Goal: Information Seeking & Learning: Learn about a topic

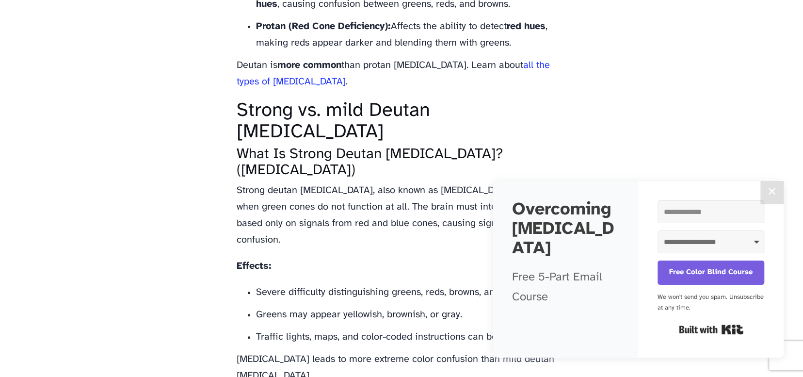
scroll to position [1213, 0]
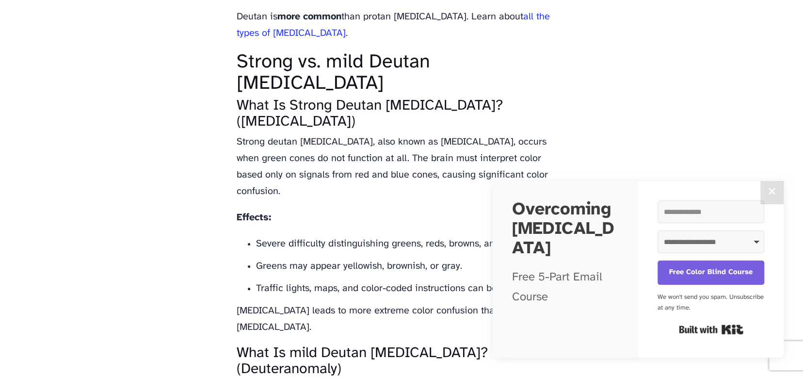
click at [307, 146] on p "Strong deutan [MEDICAL_DATA], also known as [MEDICAL_DATA], occurs when green c…" at bounding box center [402, 167] width 330 height 66
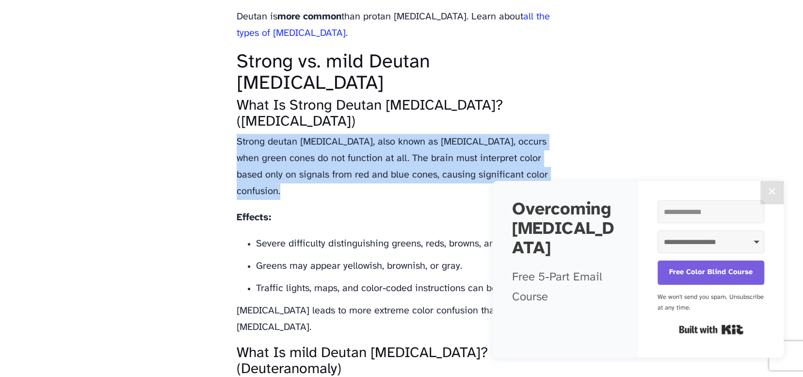
click at [307, 146] on p "Strong deutan [MEDICAL_DATA], also known as [MEDICAL_DATA], occurs when green c…" at bounding box center [402, 167] width 330 height 66
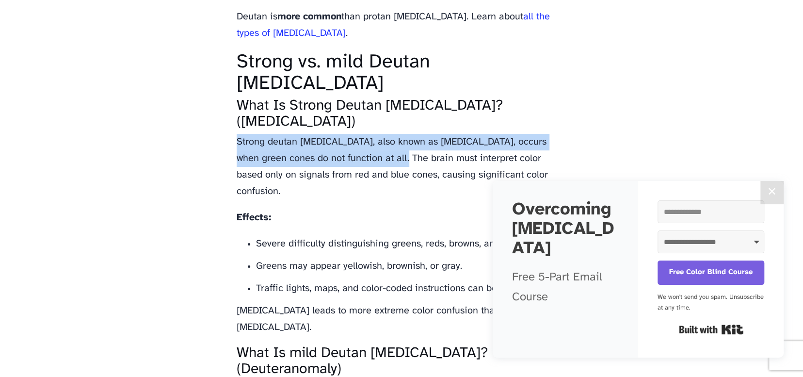
drag, startPoint x: 239, startPoint y: 141, endPoint x: 386, endPoint y: 158, distance: 147.5
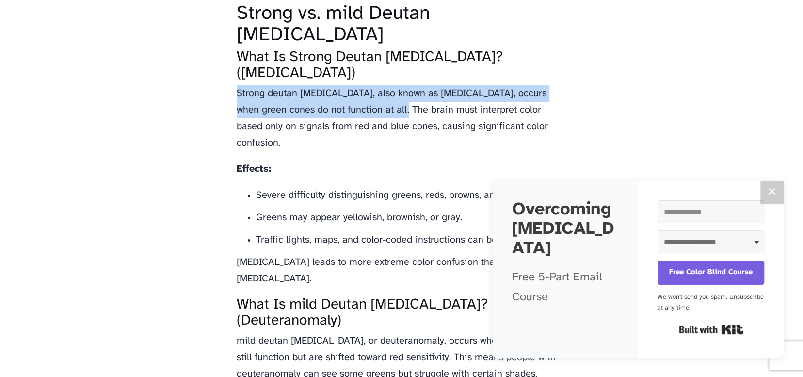
click at [771, 192] on button "✕" at bounding box center [772, 192] width 23 height 23
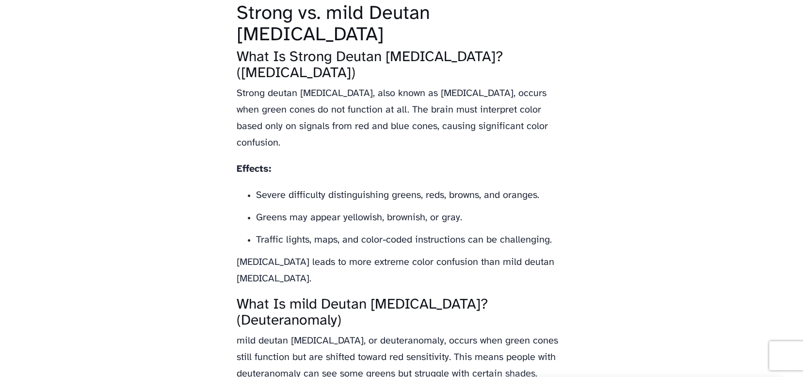
click at [405, 187] on li "Severe difficulty distinguishing greens, reds, browns, and oranges." at bounding box center [411, 195] width 310 height 16
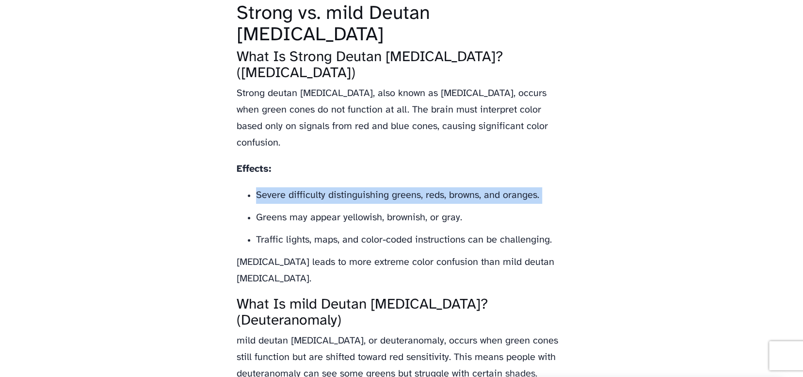
click at [264, 187] on li "Severe difficulty distinguishing greens, reds, browns, and oranges." at bounding box center [411, 195] width 310 height 16
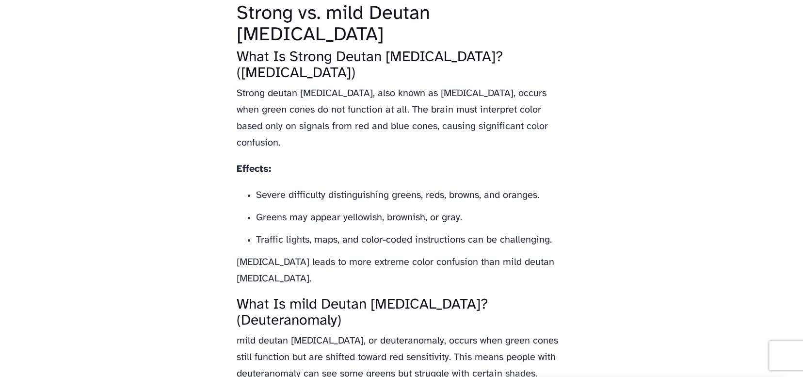
click at [286, 210] on li "Greens may appear yellowish, brownish, or gray." at bounding box center [411, 218] width 310 height 16
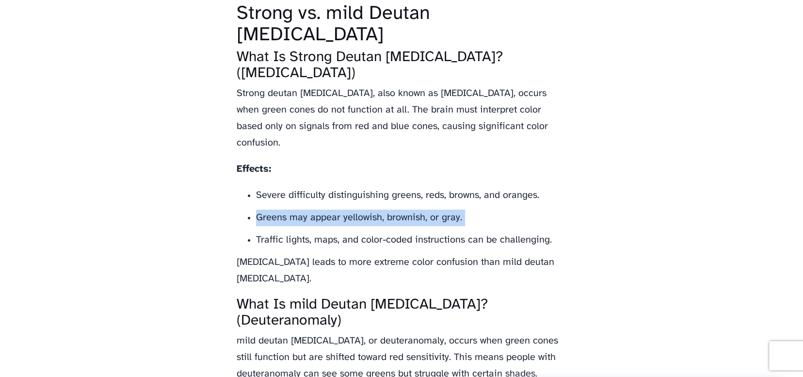
click at [286, 210] on li "Greens may appear yellowish, brownish, or gray." at bounding box center [411, 218] width 310 height 16
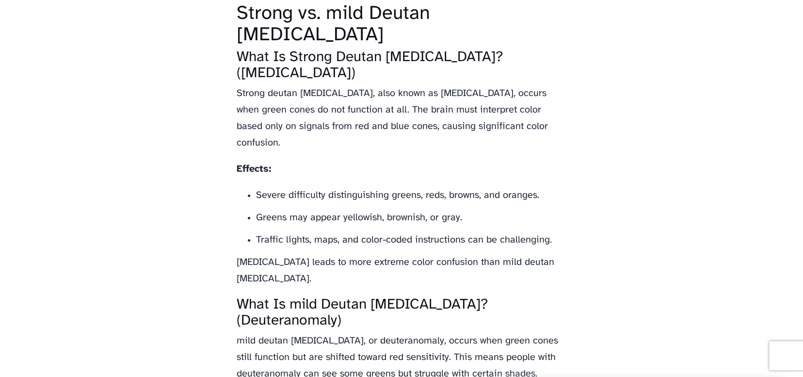
click at [292, 232] on li "Traffic lights, maps, and color-coded instructions can be challenging." at bounding box center [411, 240] width 310 height 16
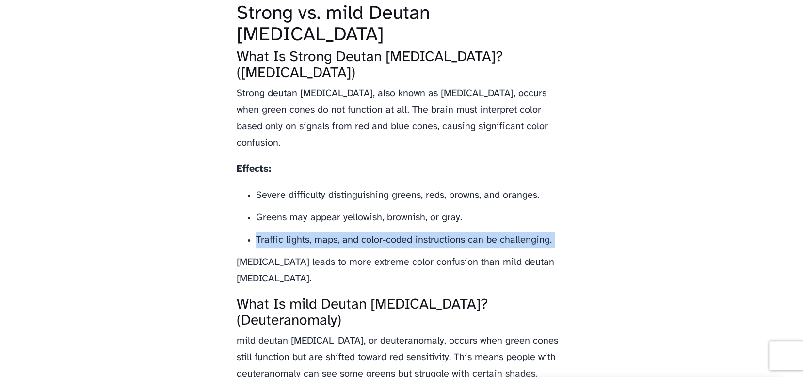
click at [292, 232] on li "Traffic lights, maps, and color-coded instructions can be challenging." at bounding box center [411, 240] width 310 height 16
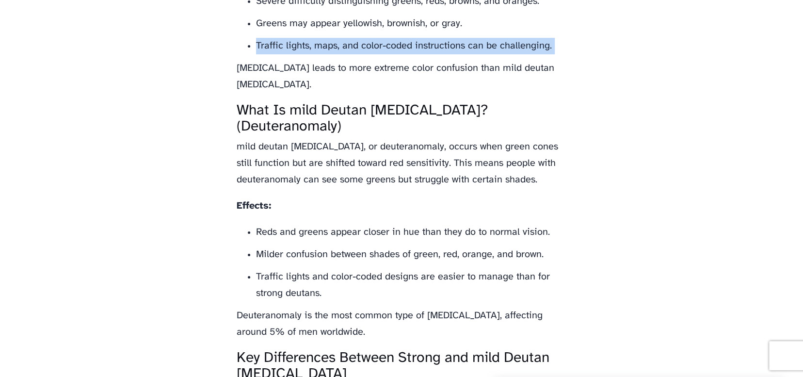
scroll to position [1213, 0]
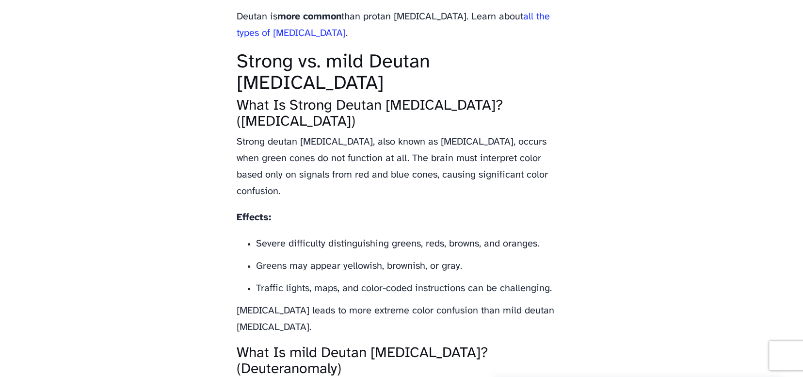
click at [272, 210] on p "Effects:" at bounding box center [402, 218] width 330 height 16
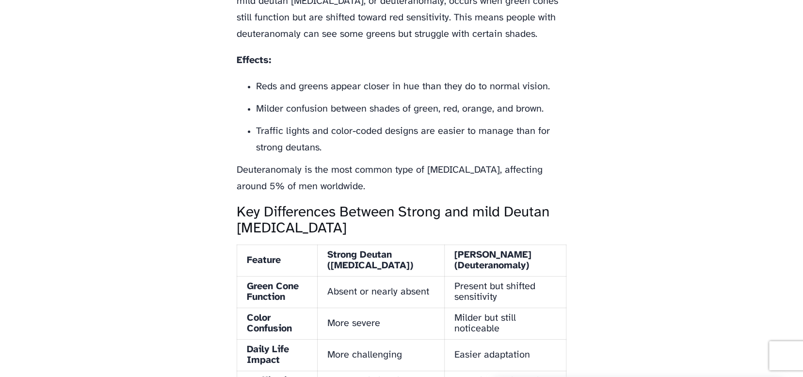
scroll to position [1649, 0]
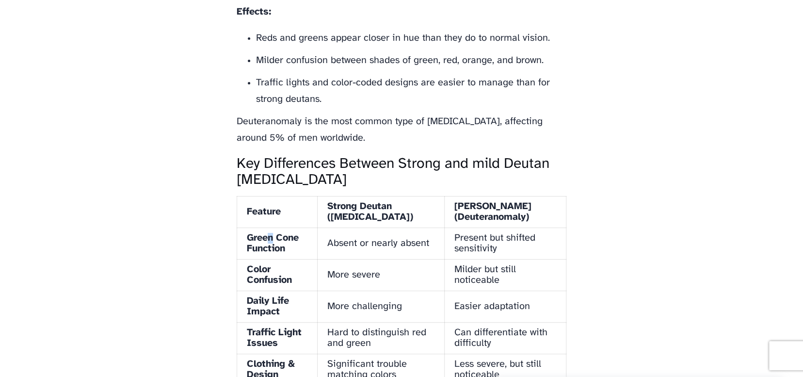
click at [271, 233] on strong "Green Cone Function" at bounding box center [273, 243] width 52 height 21
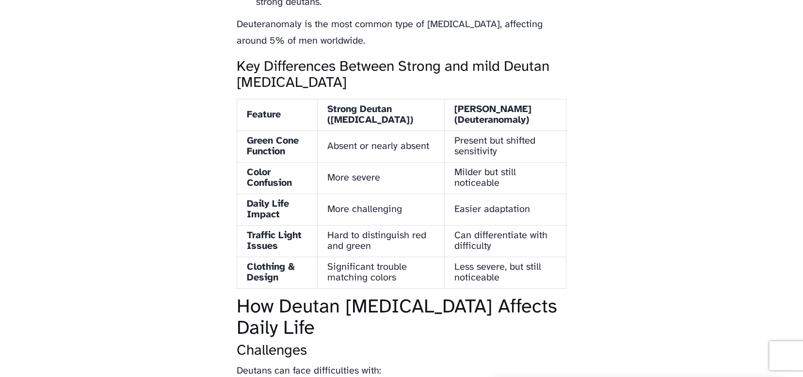
click at [287, 162] on td "Color Confusion" at bounding box center [277, 178] width 81 height 32
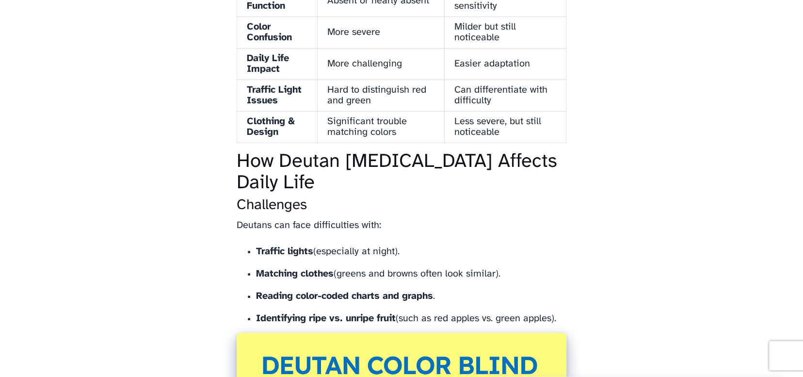
scroll to position [1989, 0]
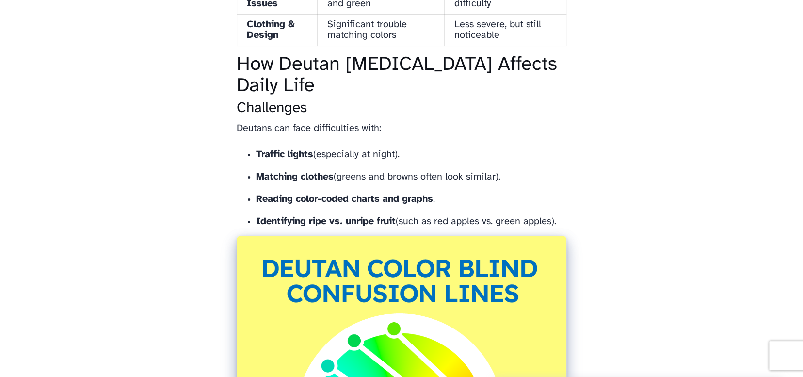
drag, startPoint x: 255, startPoint y: 133, endPoint x: 565, endPoint y: 191, distance: 315.4
click at [565, 191] on ul "Traffic lights (especially at night). Matching clothes (greens and browns often…" at bounding box center [402, 188] width 330 height 83
click at [582, 201] on body "Colorblind Smart Memes Merch App Types Cure? Strong vs. Mild Deutan [MEDICAL_DA…" at bounding box center [401, 2] width 803 height 3983
click at [582, 187] on body "Colorblind Smart Memes Merch App Types Cure? Strong vs. Mild Deutan [MEDICAL_DA…" at bounding box center [401, 2] width 803 height 3983
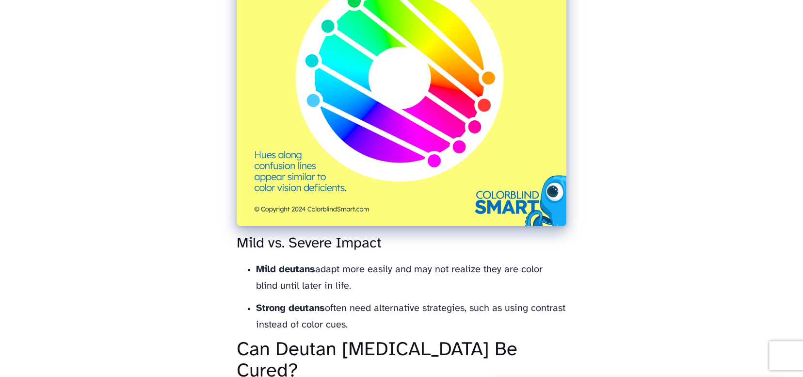
scroll to position [2377, 0]
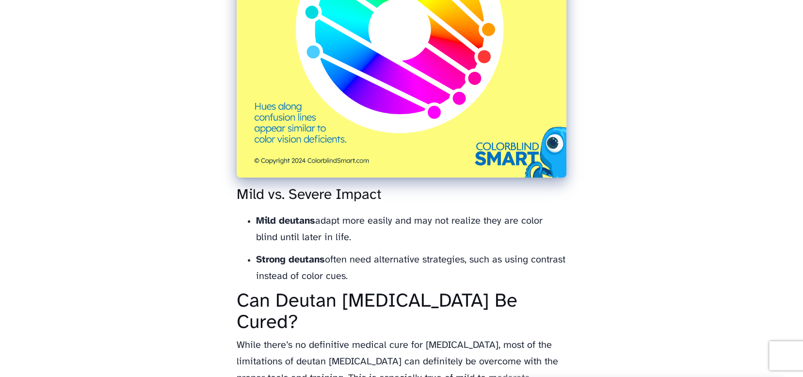
click at [472, 252] on li "Strong deutans often need alternative strategies, such as using contrast instea…" at bounding box center [411, 268] width 310 height 33
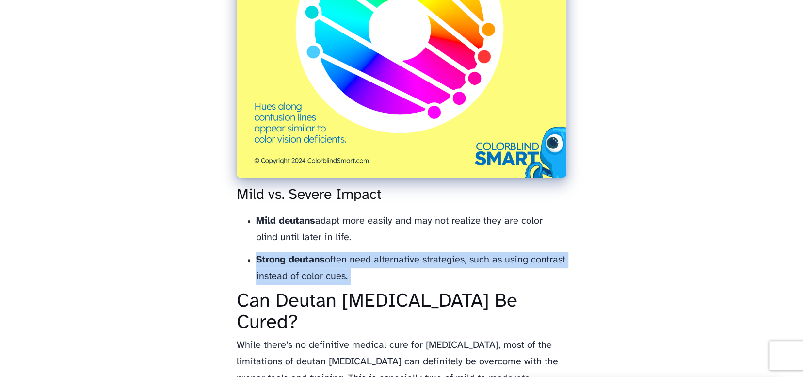
click at [472, 252] on li "Strong deutans often need alternative strategies, such as using contrast instea…" at bounding box center [411, 268] width 310 height 33
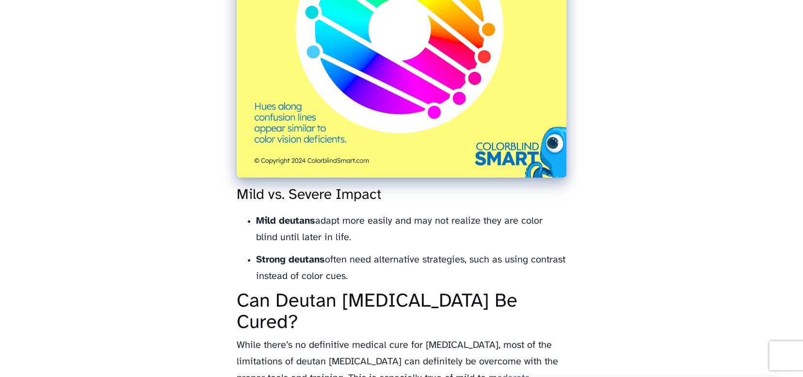
click at [423, 256] on li "Strong deutans often need alternative strategies, such as using contrast instea…" at bounding box center [411, 268] width 310 height 33
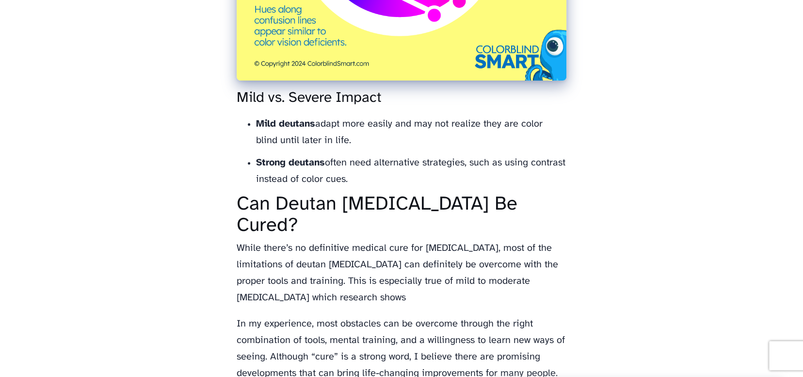
scroll to position [2523, 0]
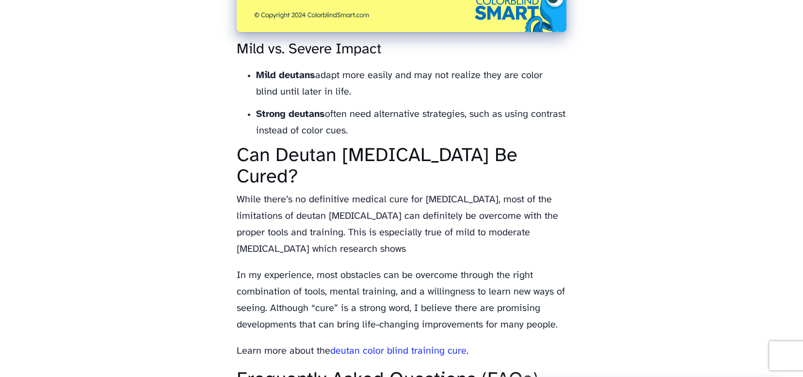
click at [456, 196] on p "While there’s no definitive medical cure for [MEDICAL_DATA], most of the limita…" at bounding box center [402, 225] width 330 height 66
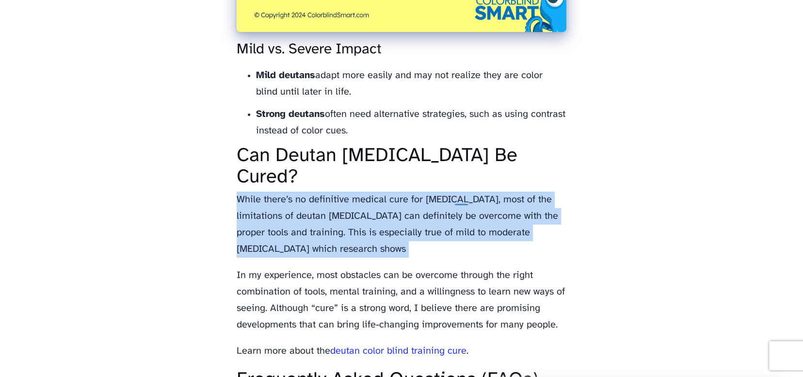
click at [456, 196] on p "While there’s no definitive medical cure for [MEDICAL_DATA], most of the limita…" at bounding box center [402, 225] width 330 height 66
